Goal: Find specific page/section: Find specific page/section

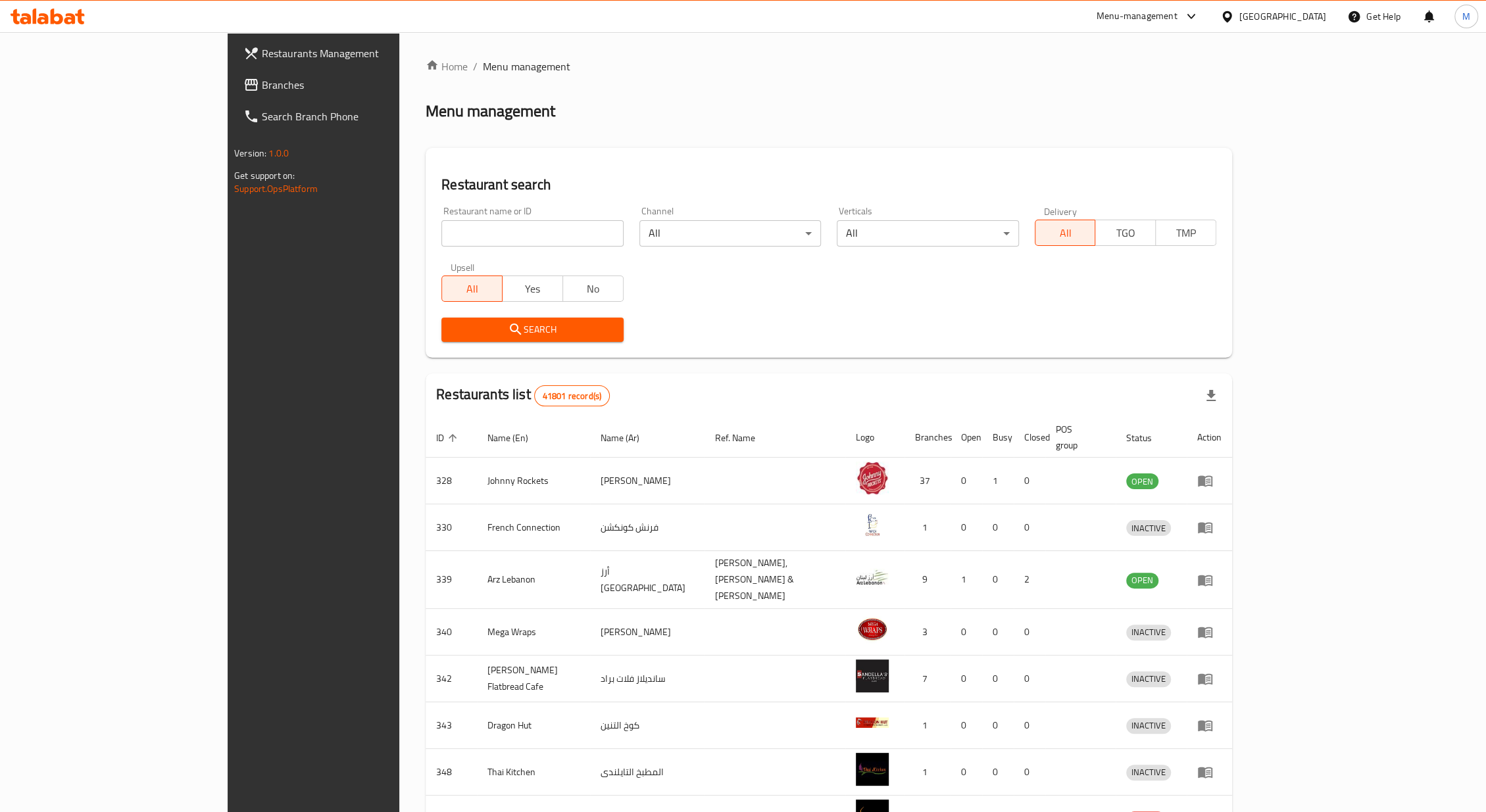
click at [441, 241] on input "search" at bounding box center [532, 234] width 182 height 27
paste input "502394"
type input "502394"
click button "Search" at bounding box center [532, 329] width 182 height 24
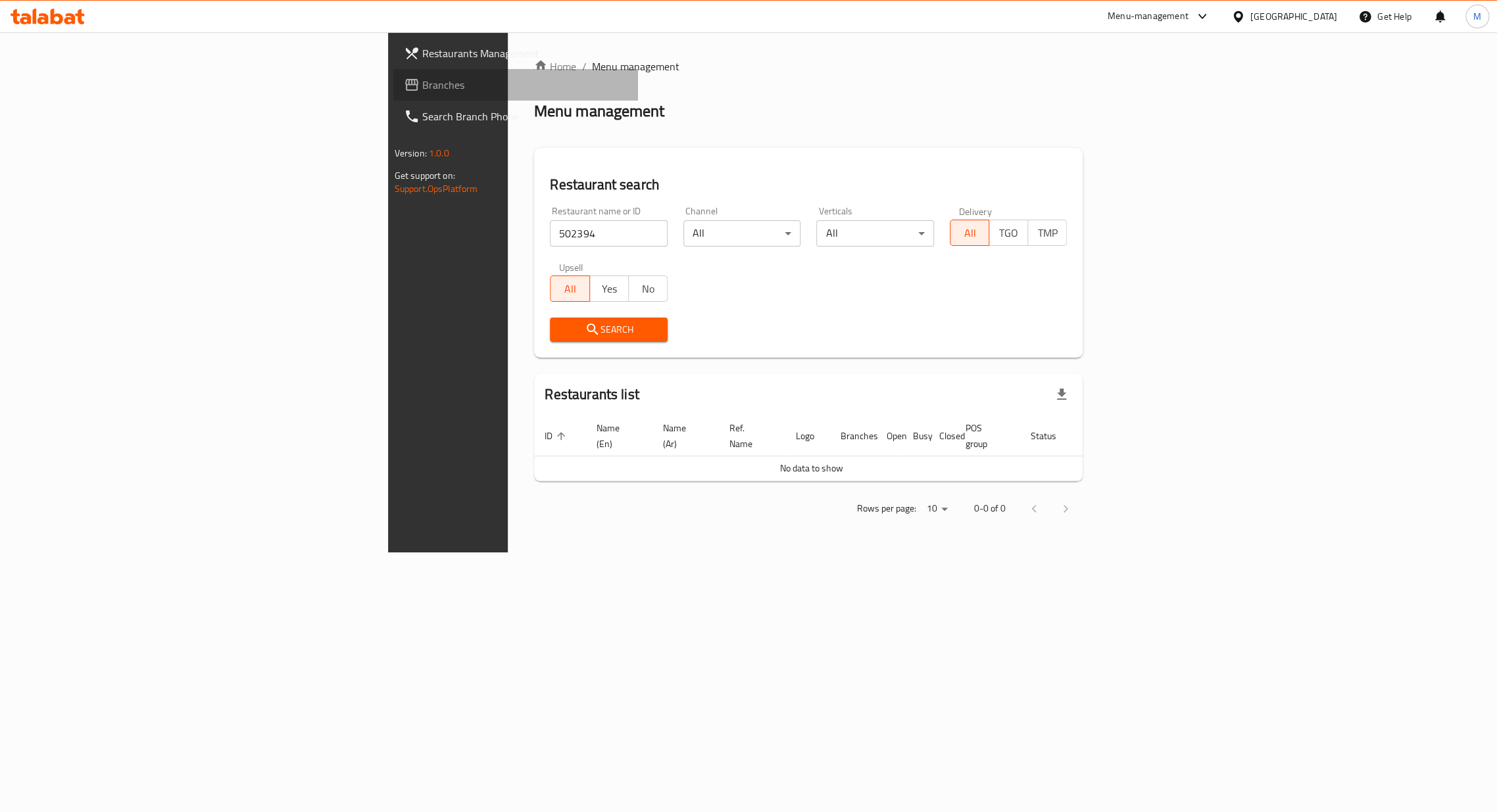
click at [423, 83] on span "Branches" at bounding box center [525, 85] width 205 height 16
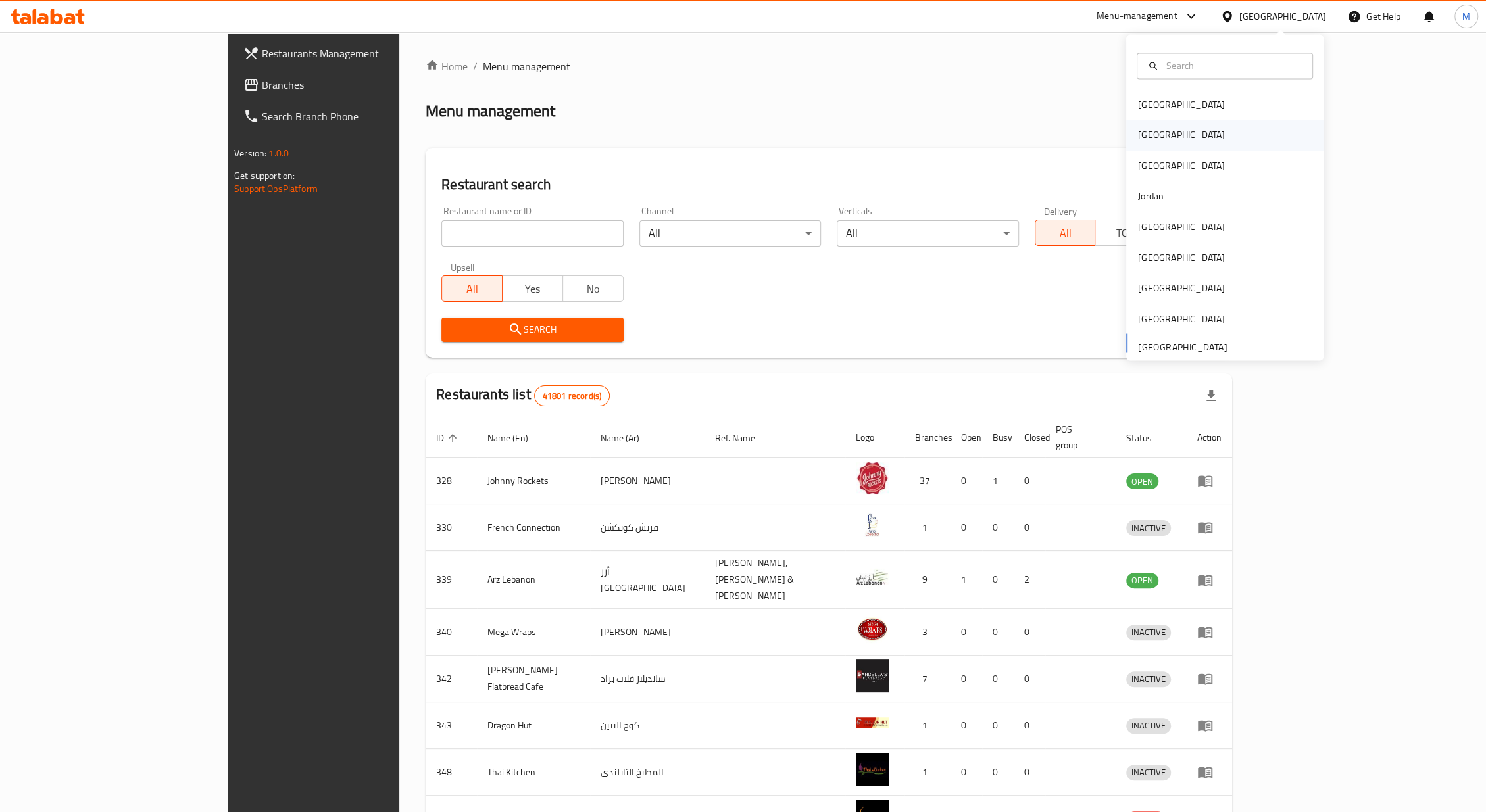
click at [1161, 128] on div "[GEOGRAPHIC_DATA]" at bounding box center [1225, 136] width 198 height 31
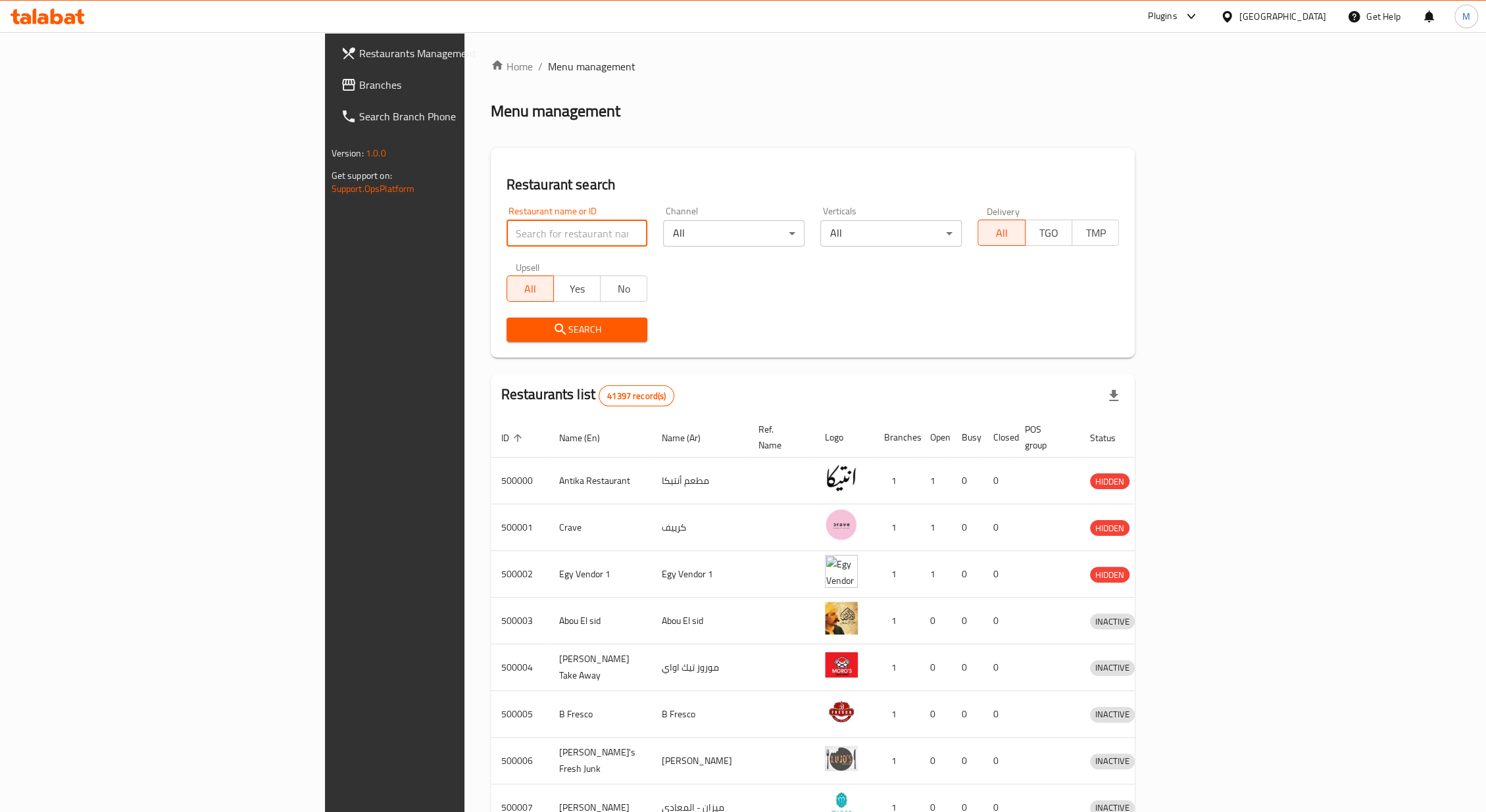
drag, startPoint x: 383, startPoint y: 240, endPoint x: 367, endPoint y: 220, distance: 25.6
click at [507, 240] on input "search" at bounding box center [577, 234] width 141 height 27
click at [359, 56] on span "Restaurants Management" at bounding box center [460, 53] width 203 height 16
